Goal: Find specific page/section: Find specific page/section

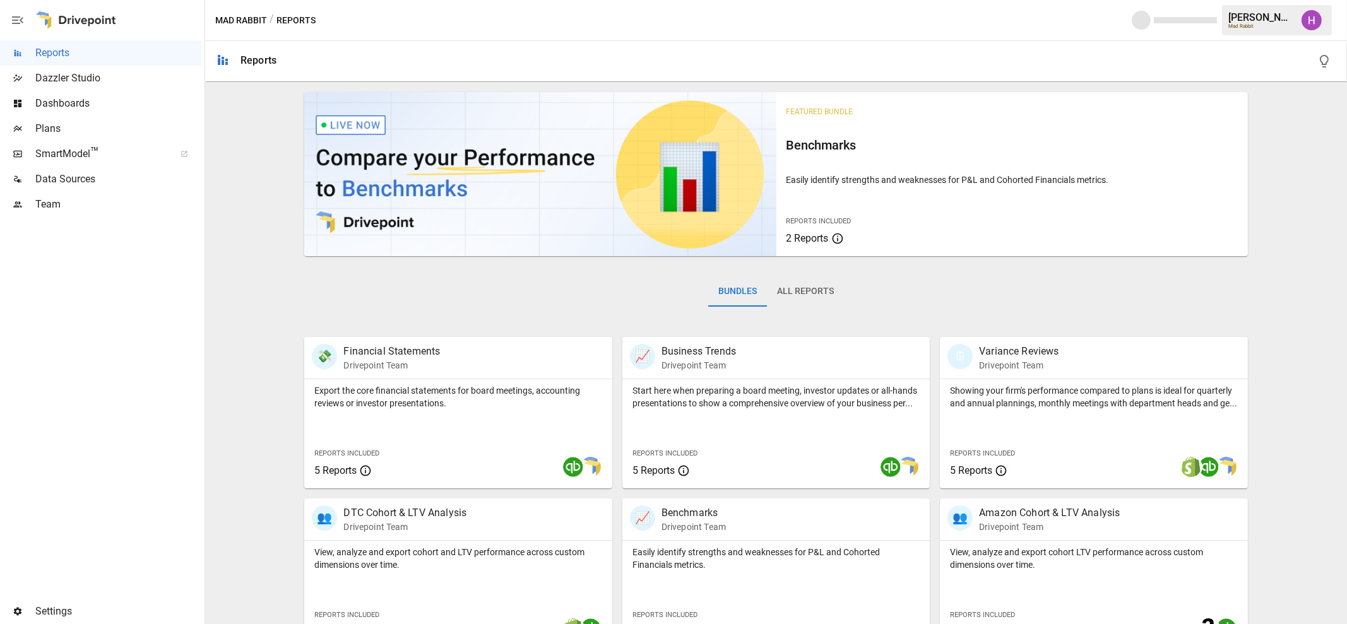
click at [66, 127] on span "Plans" at bounding box center [118, 128] width 167 height 15
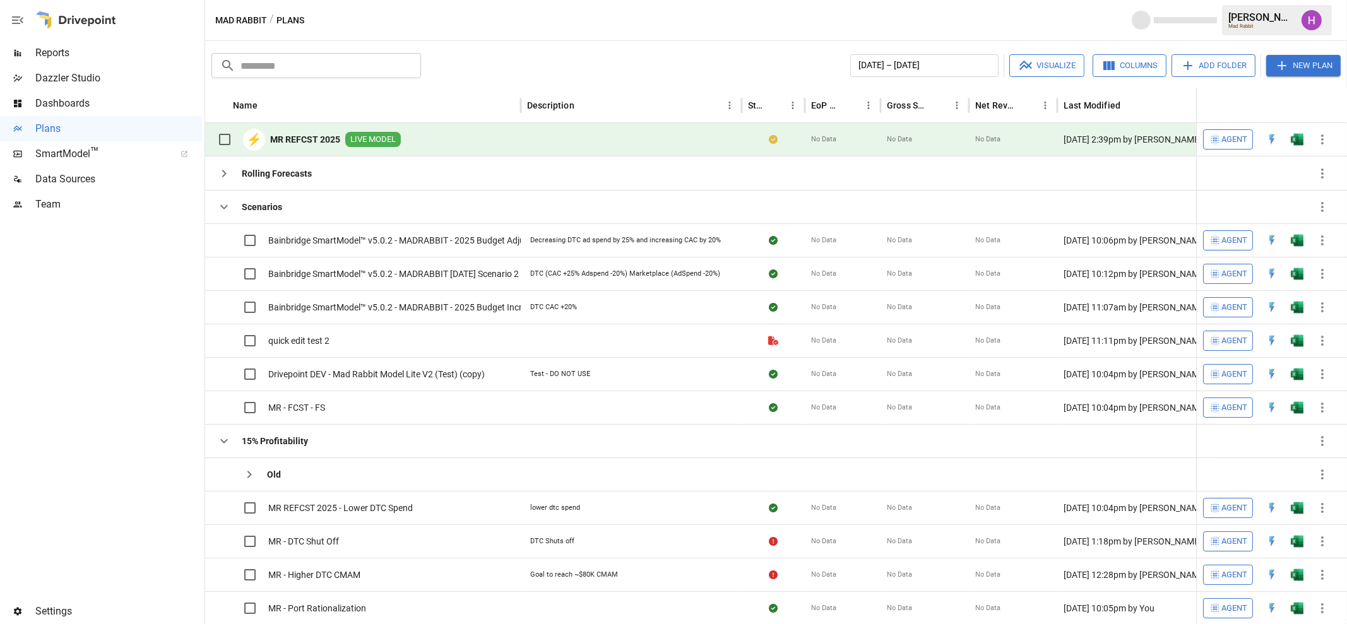
click at [1322, 135] on icon "button" at bounding box center [1322, 139] width 3 height 10
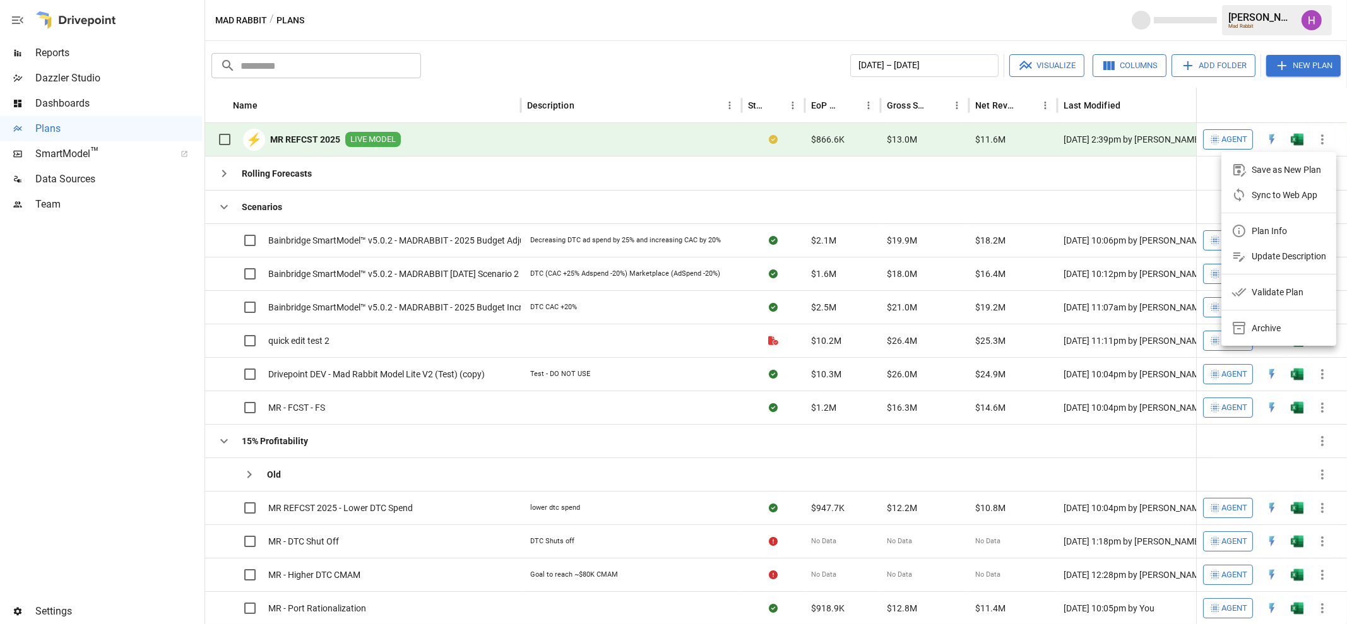
click at [647, 27] on div at bounding box center [673, 312] width 1347 height 624
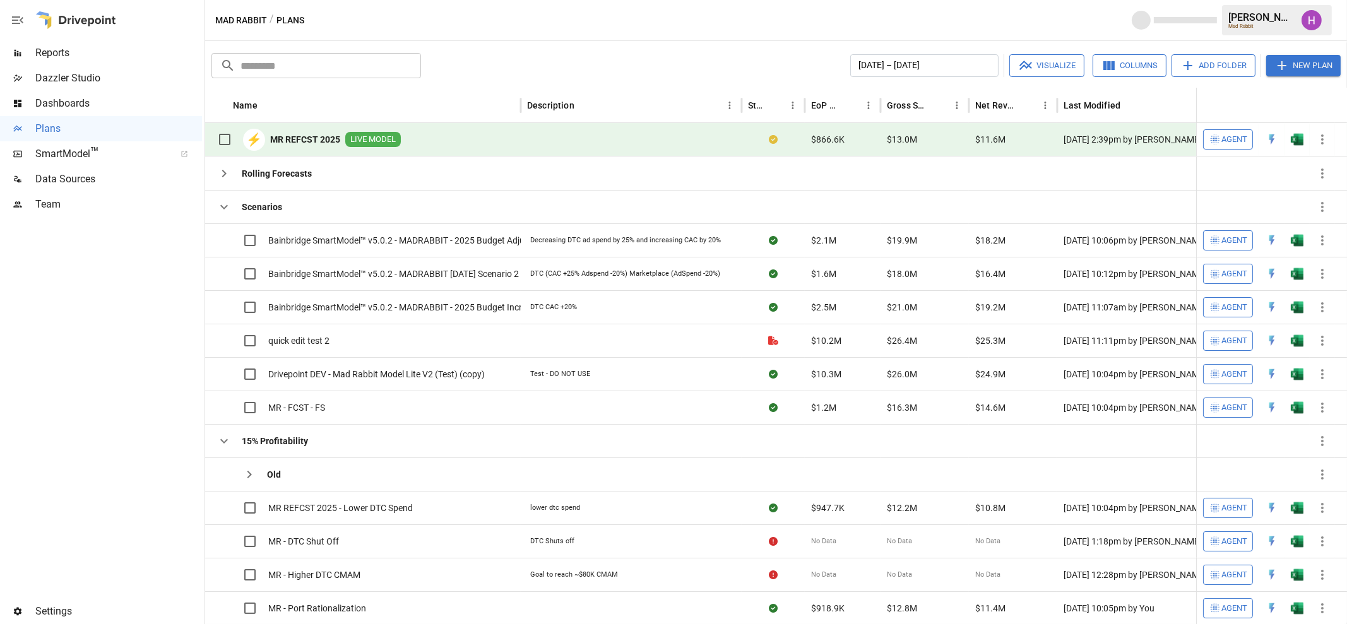
click at [341, 138] on div "⚡ MR REFCST 2025 LIVE MODEL" at bounding box center [305, 139] width 189 height 27
click at [535, 17] on div "Mad Rabbit / Plans [PERSON_NAME] Mad Rabbit" at bounding box center [776, 20] width 1142 height 40
click at [318, 139] on b "MR REFCST 2025" at bounding box center [305, 139] width 70 height 13
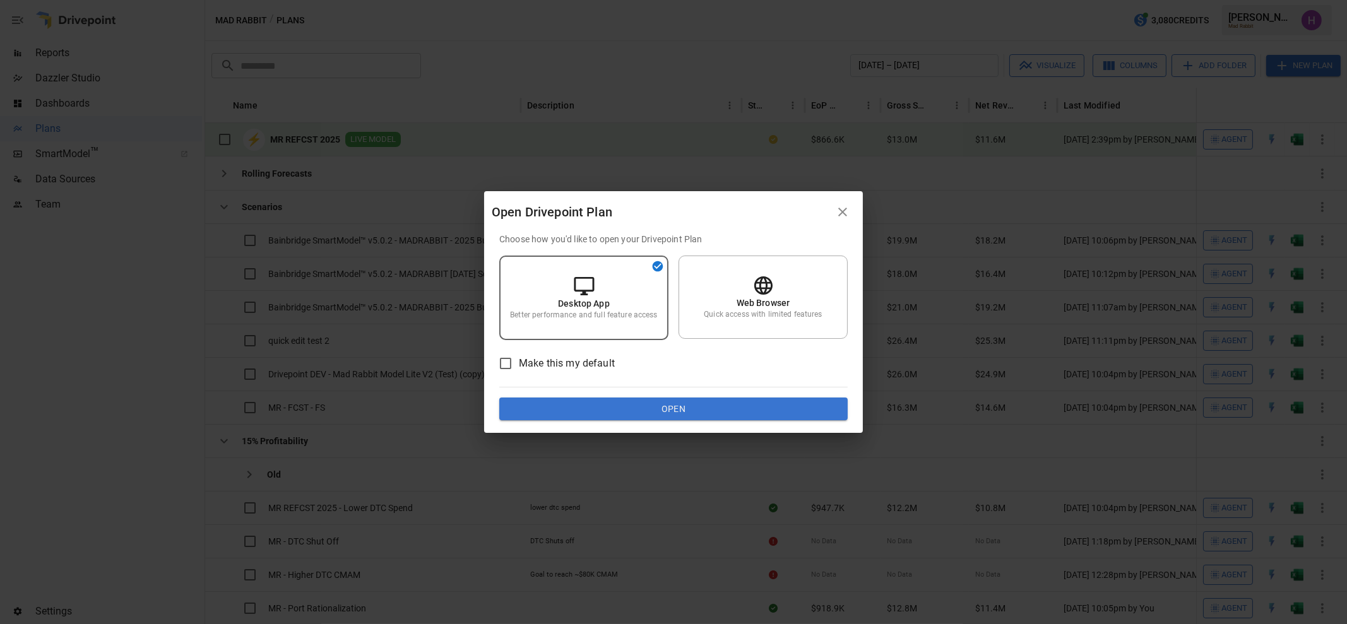
click at [633, 408] on button "Open" at bounding box center [673, 409] width 348 height 23
